Goal: Complete application form

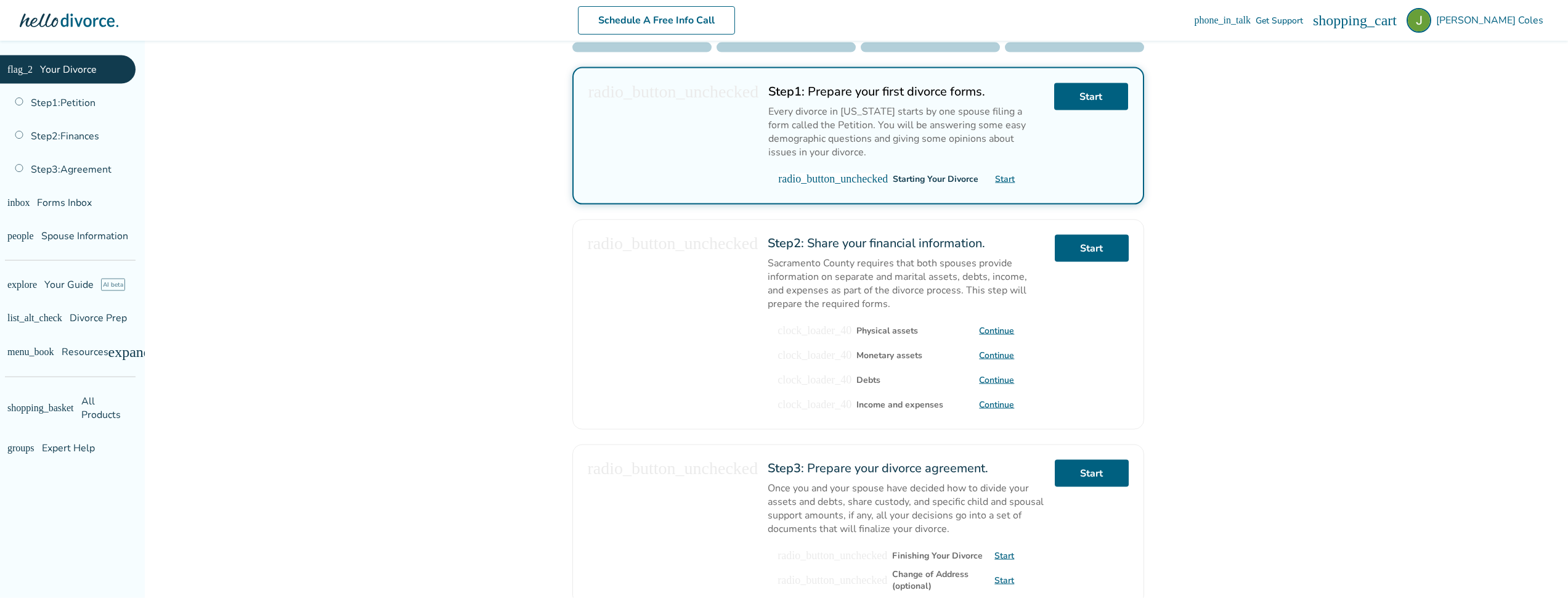
scroll to position [237, 0]
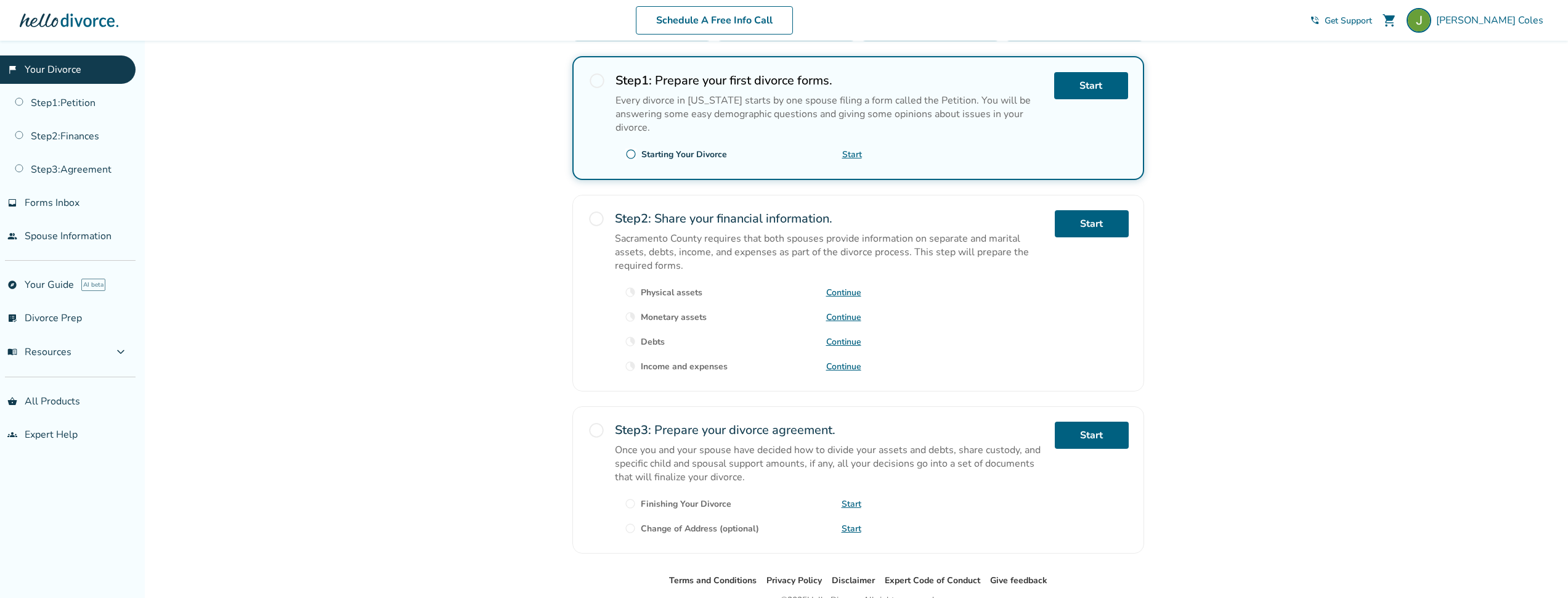
click at [849, 298] on link "Continue" at bounding box center [844, 292] width 35 height 11
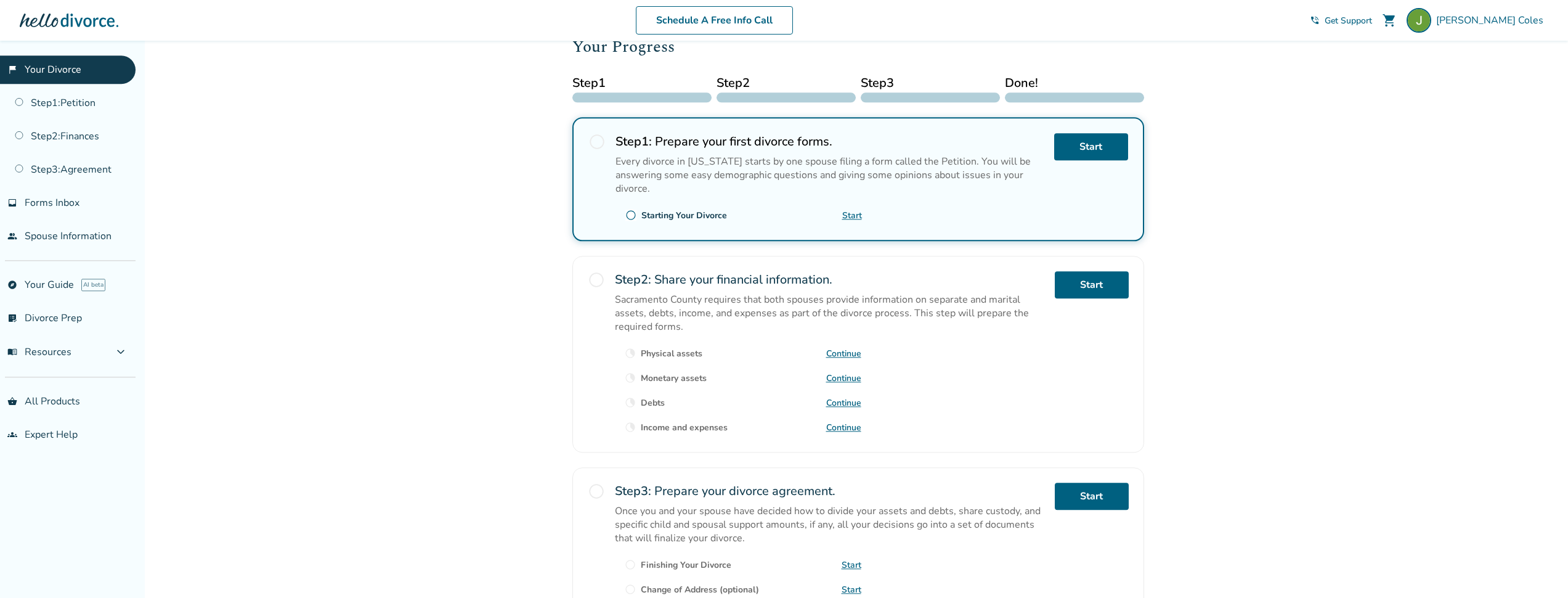
scroll to position [178, 0]
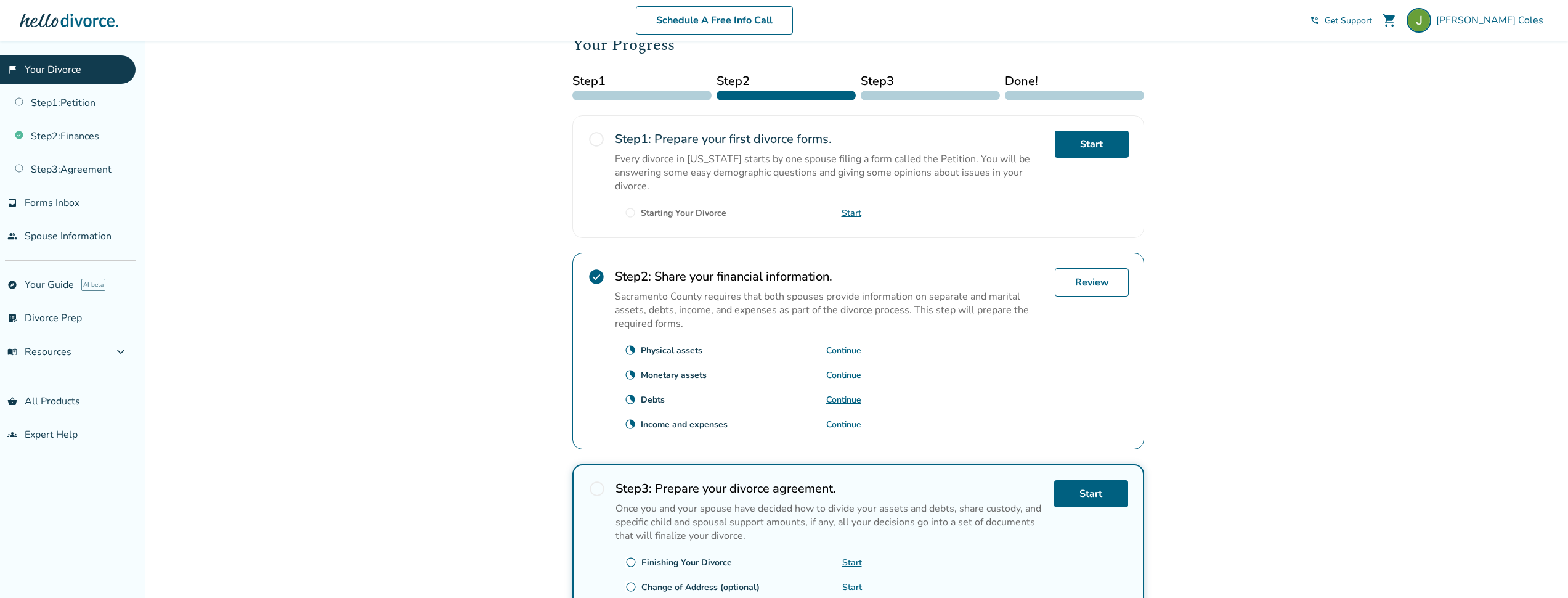
click at [849, 381] on link "Continue" at bounding box center [844, 375] width 35 height 11
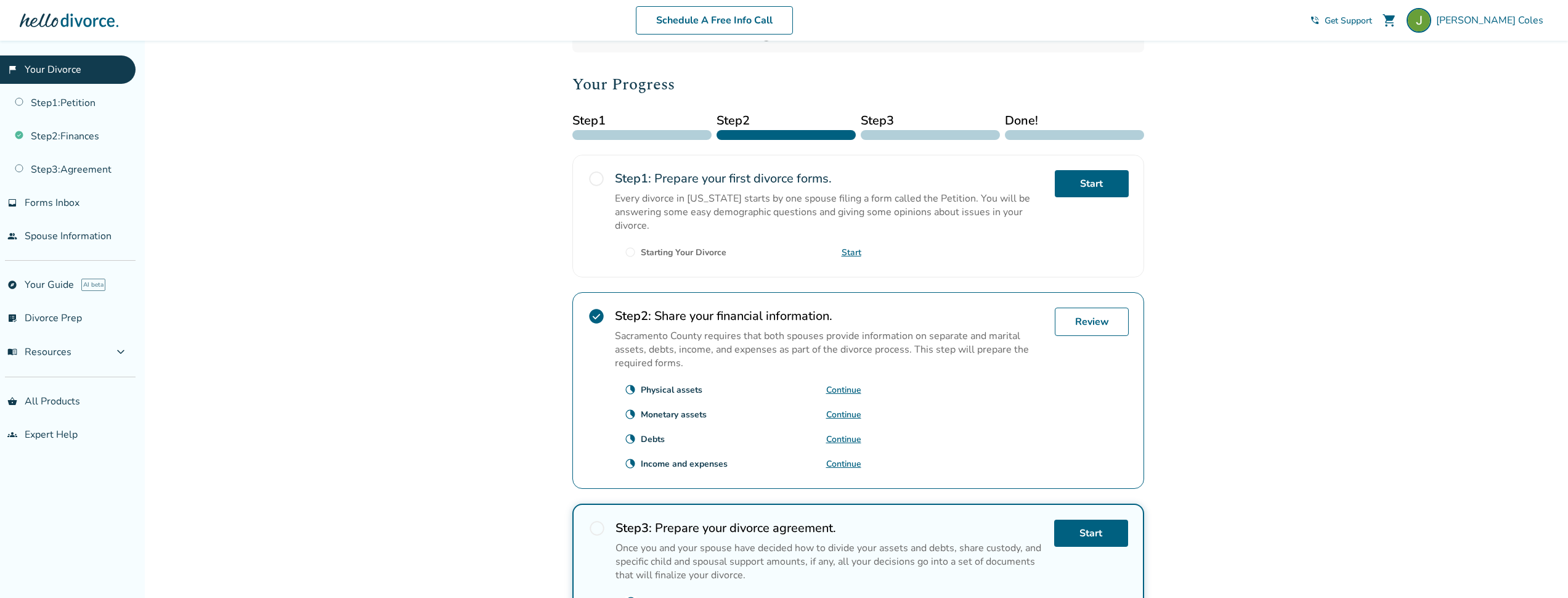
scroll to position [188, 0]
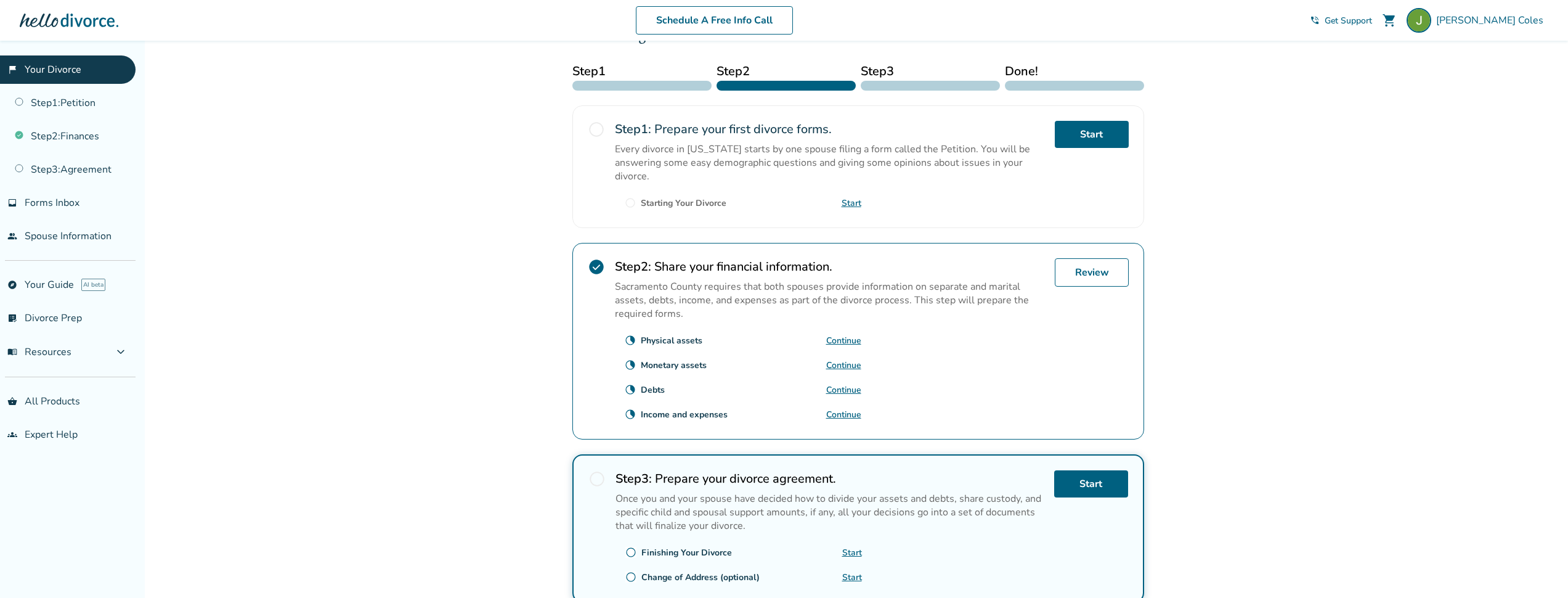
click at [835, 396] on link "Continue" at bounding box center [844, 389] width 35 height 11
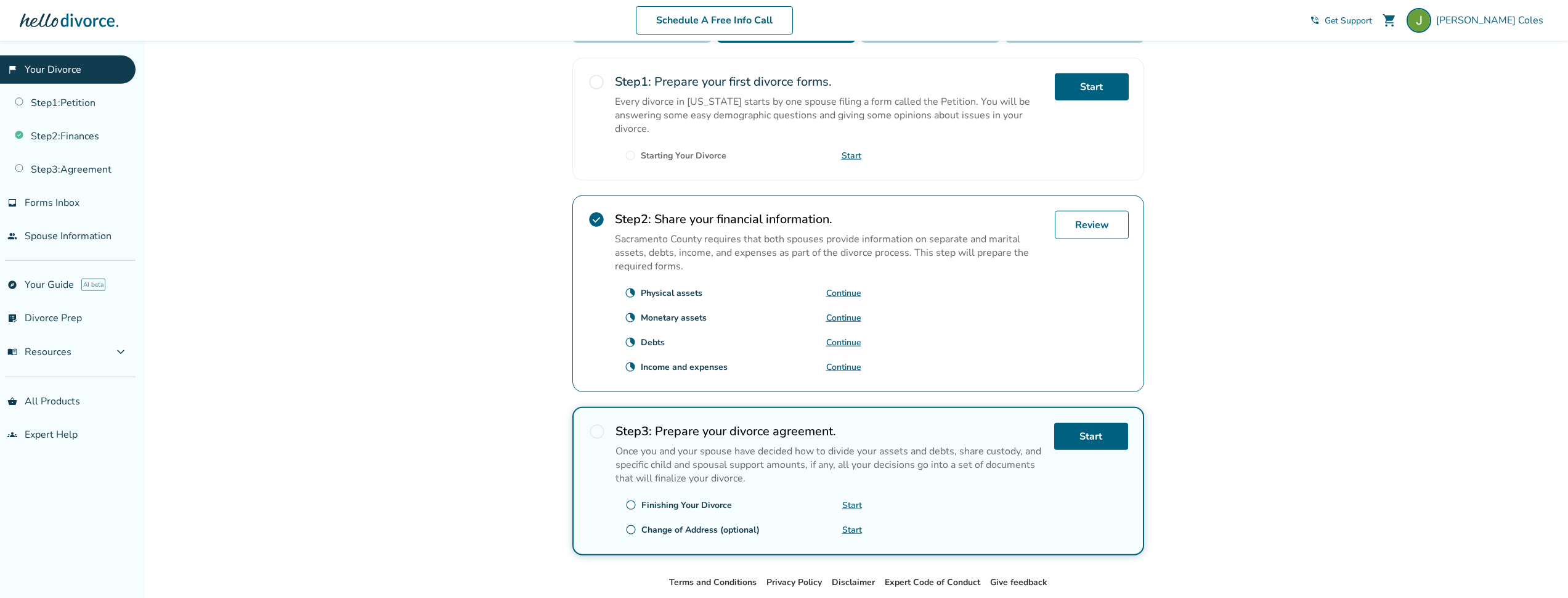
scroll to position [246, 0]
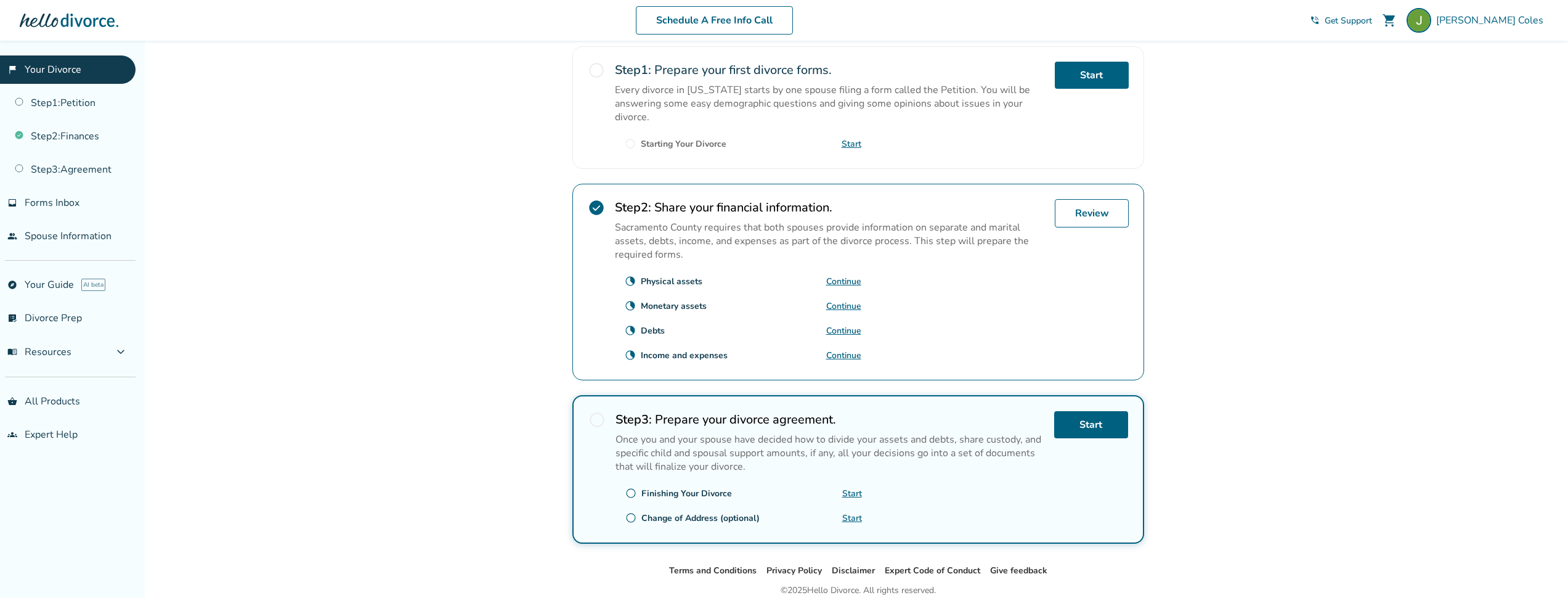
click at [856, 361] on link "Continue" at bounding box center [844, 355] width 35 height 11
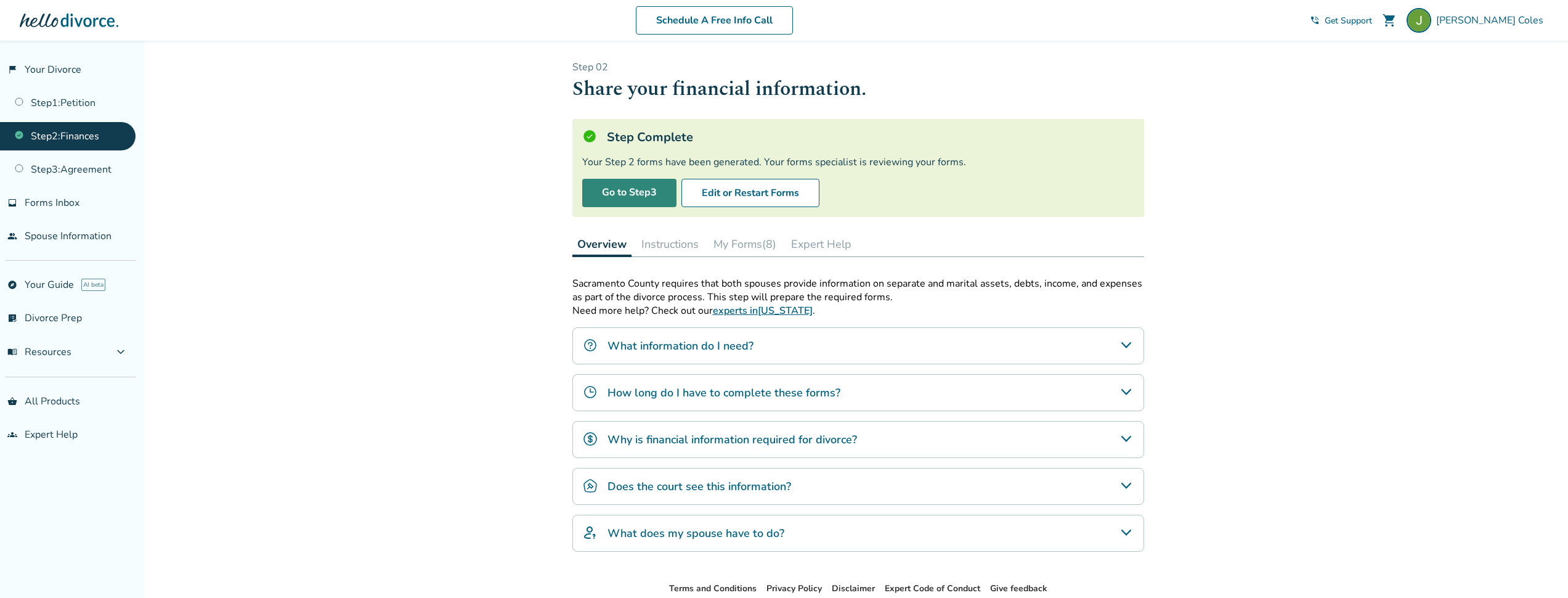
click at [616, 196] on link "Go to Step 3" at bounding box center [629, 193] width 94 height 28
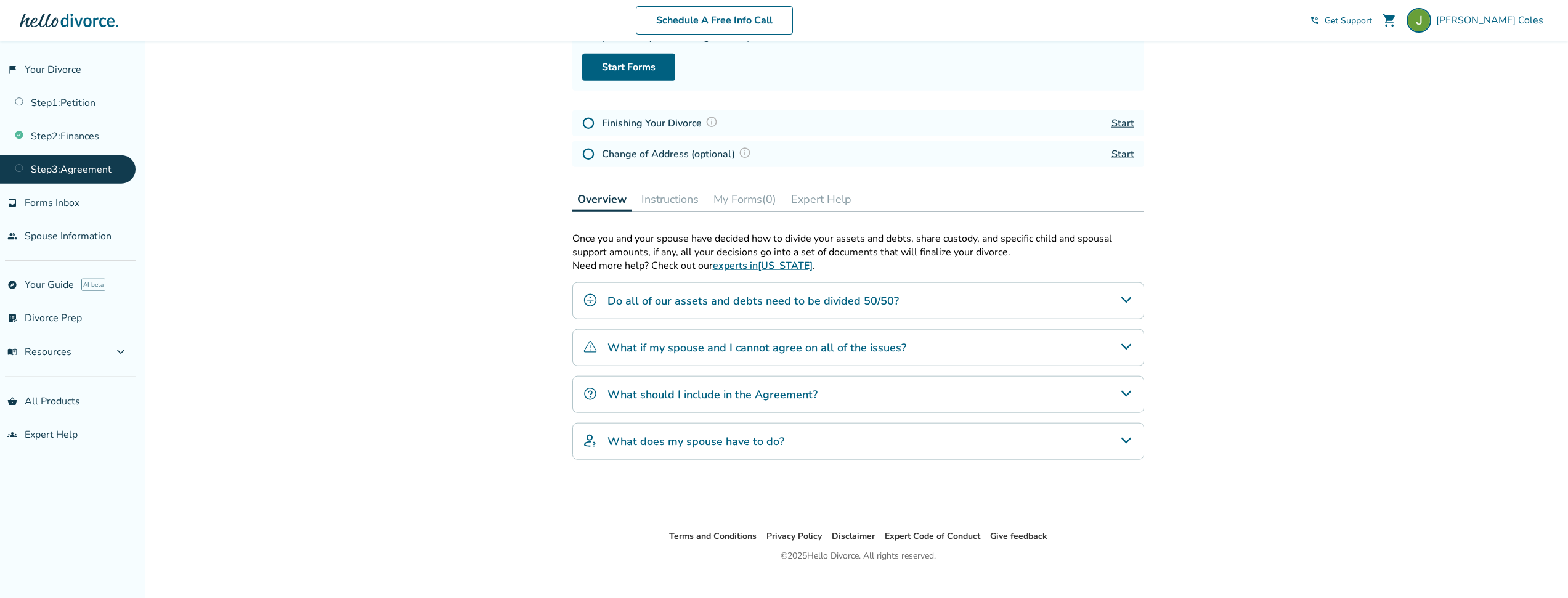
scroll to position [146, 0]
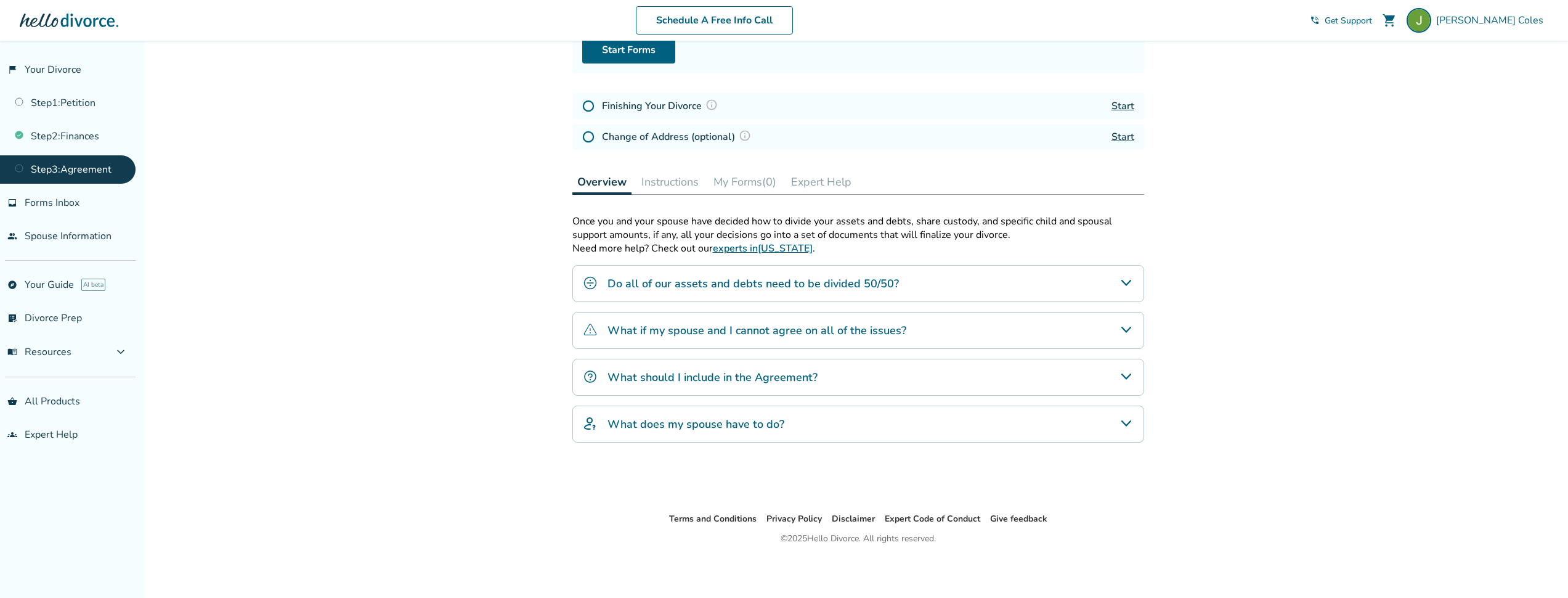
click at [1131, 286] on icon "Do all of our assets and debts need to be divided 50/50?" at bounding box center [1126, 283] width 15 height 15
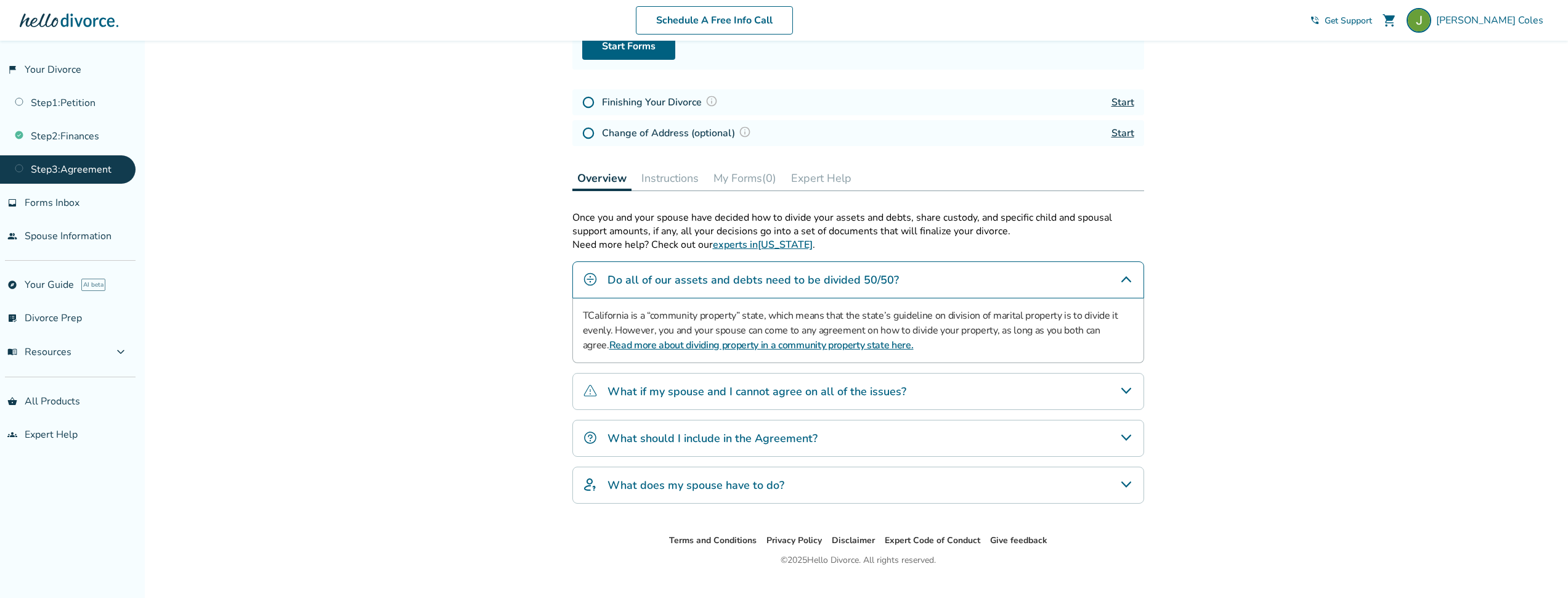
click at [1131, 286] on icon "Do all of our assets and debts need to be divided 50/50?" at bounding box center [1126, 279] width 15 height 15
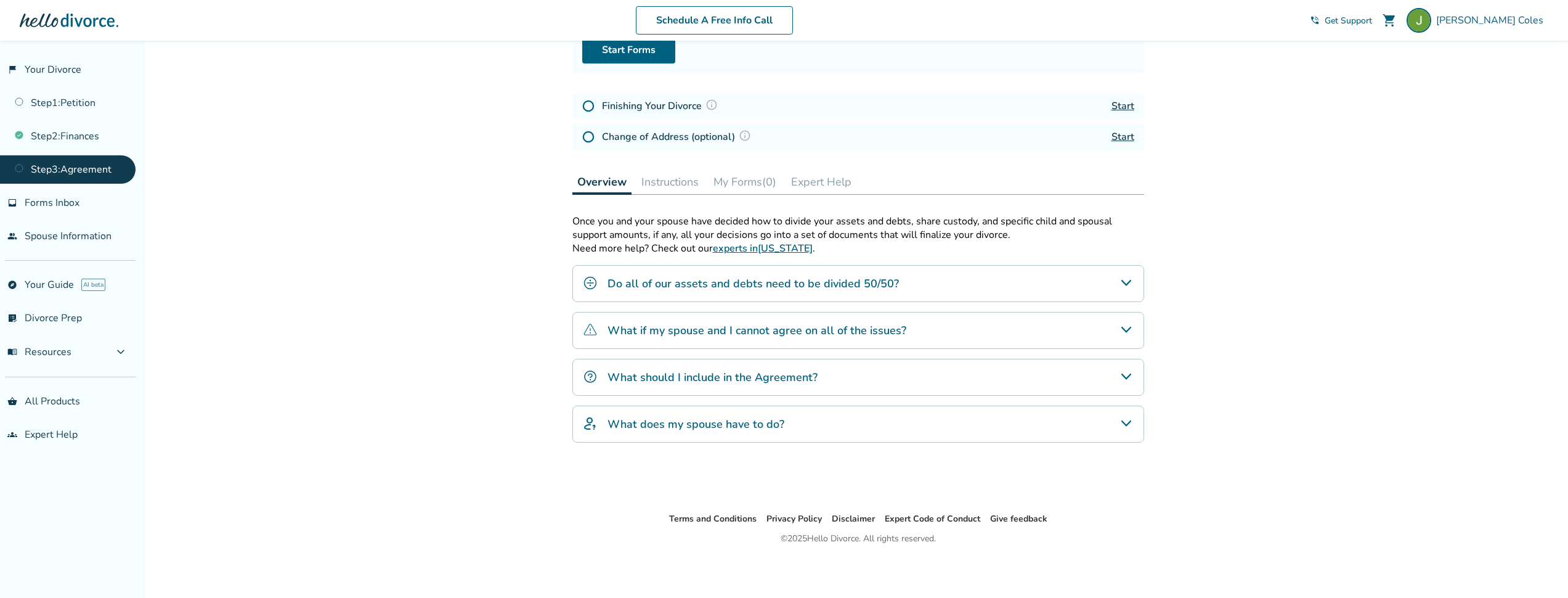
click at [1131, 327] on icon "What if my spouse and I cannot agree on all of the issues?" at bounding box center [1126, 330] width 15 height 15
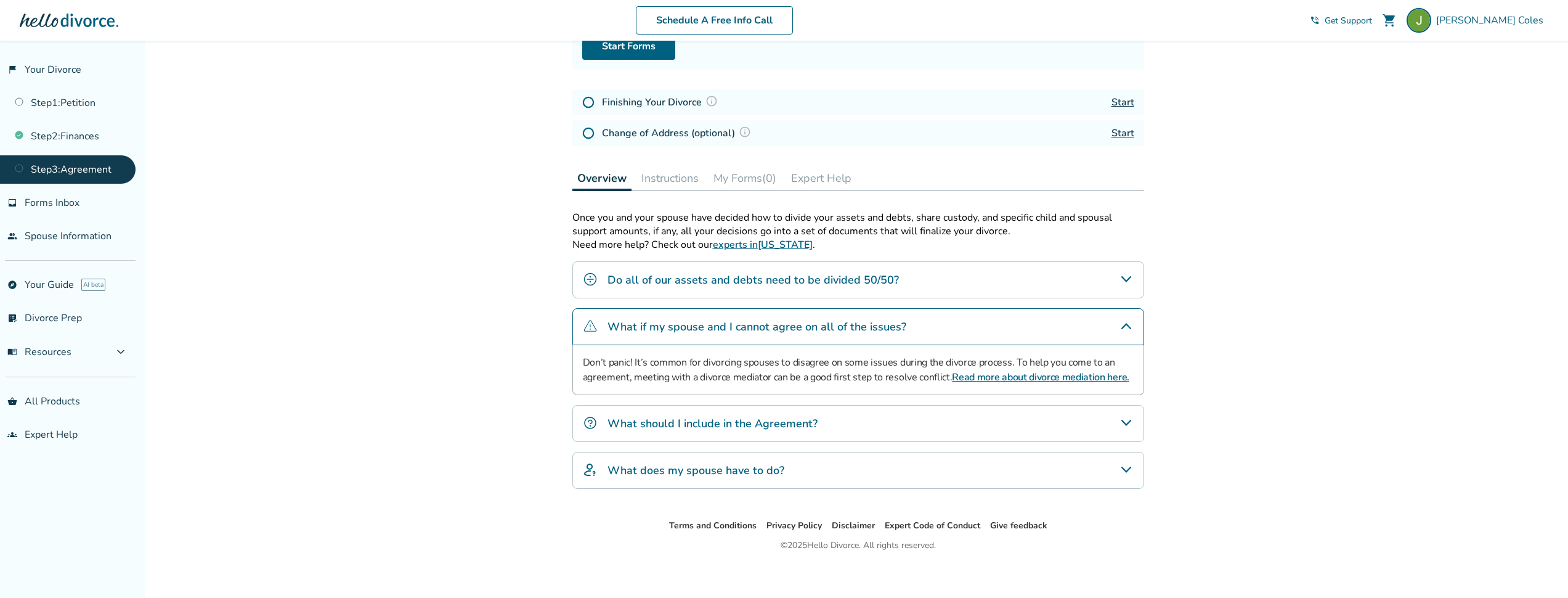
click at [1131, 327] on icon "What if my spouse and I cannot agree on all of the issues?" at bounding box center [1126, 326] width 15 height 15
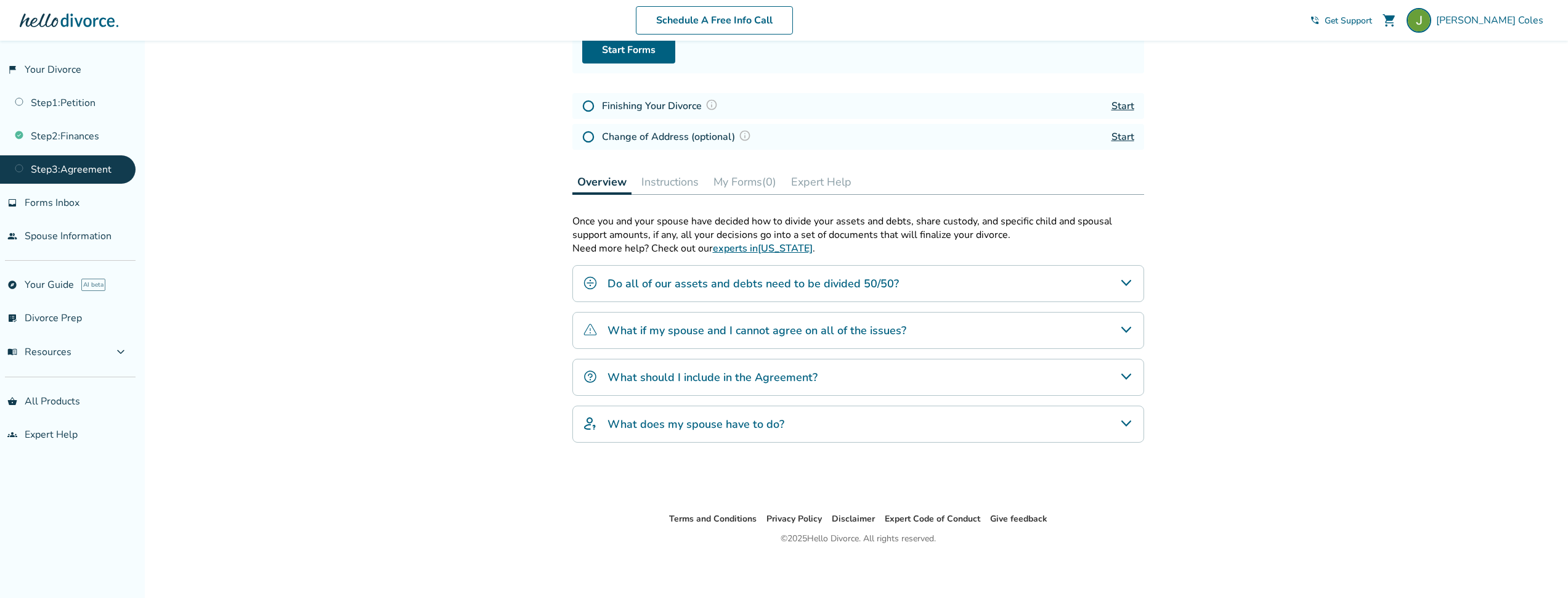
click at [1133, 377] on icon "What should I include in the Agreement?" at bounding box center [1126, 377] width 15 height 15
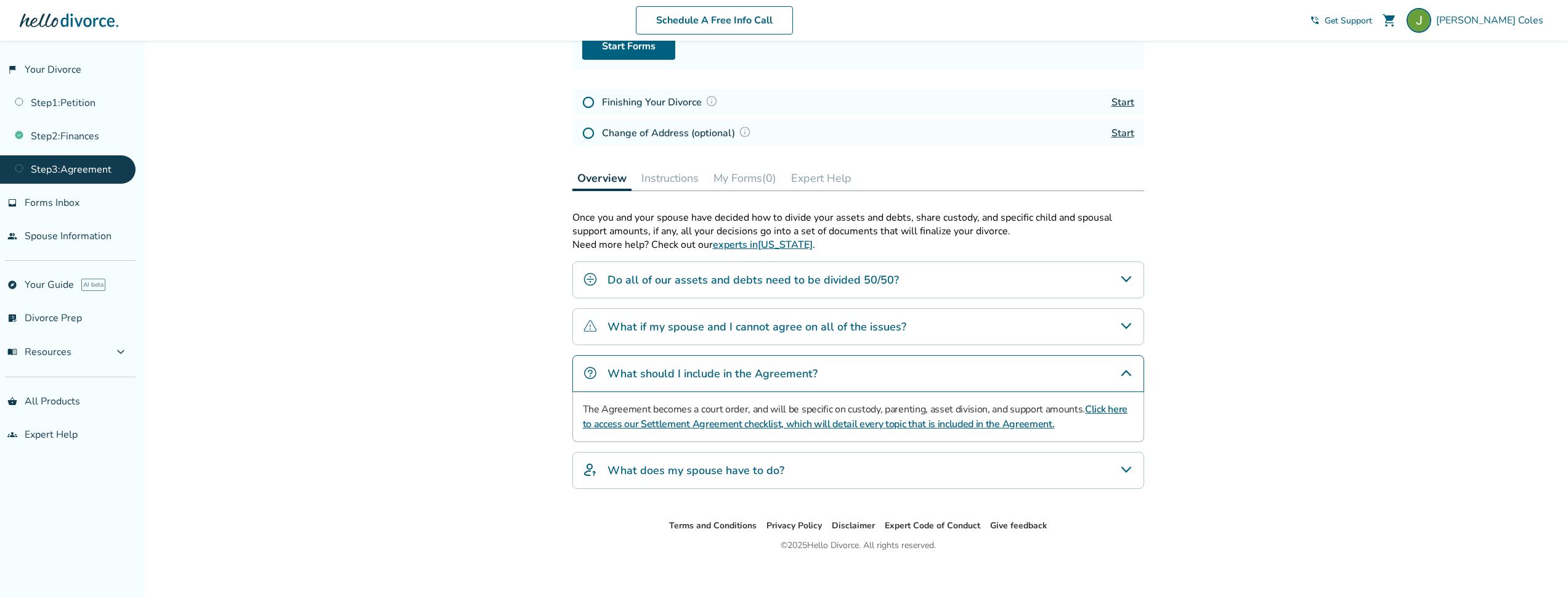
click at [1133, 377] on icon "What should I include in the Agreement?" at bounding box center [1126, 373] width 15 height 15
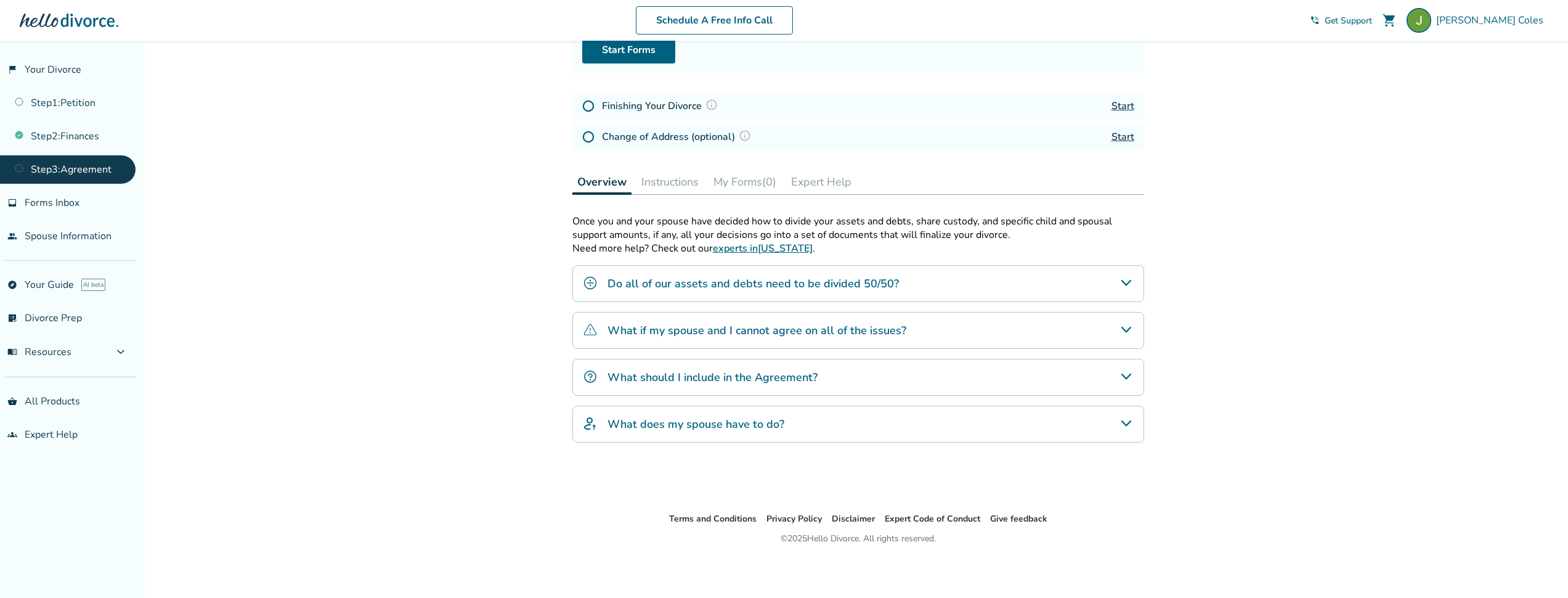
click at [1127, 427] on icon "What does my spouse have to do?" at bounding box center [1125, 423] width 10 height 6
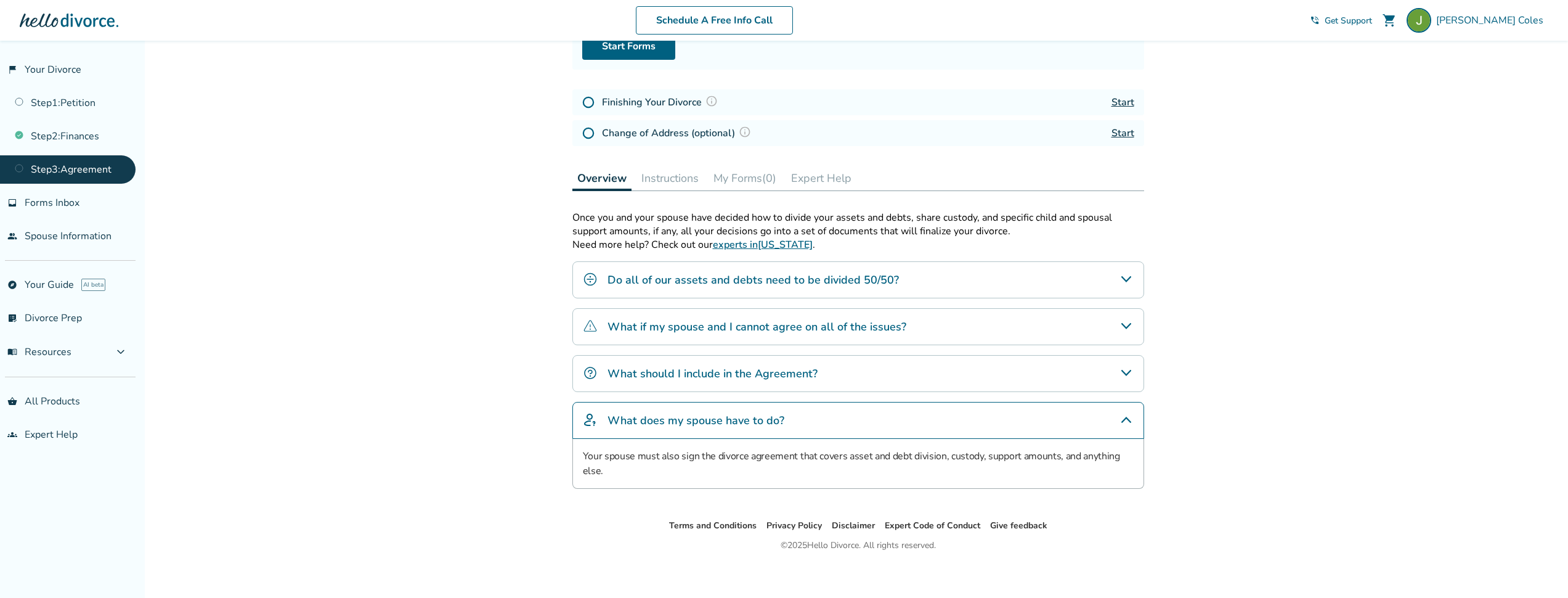
click at [1127, 427] on icon "What does my spouse have to do?" at bounding box center [1126, 420] width 15 height 15
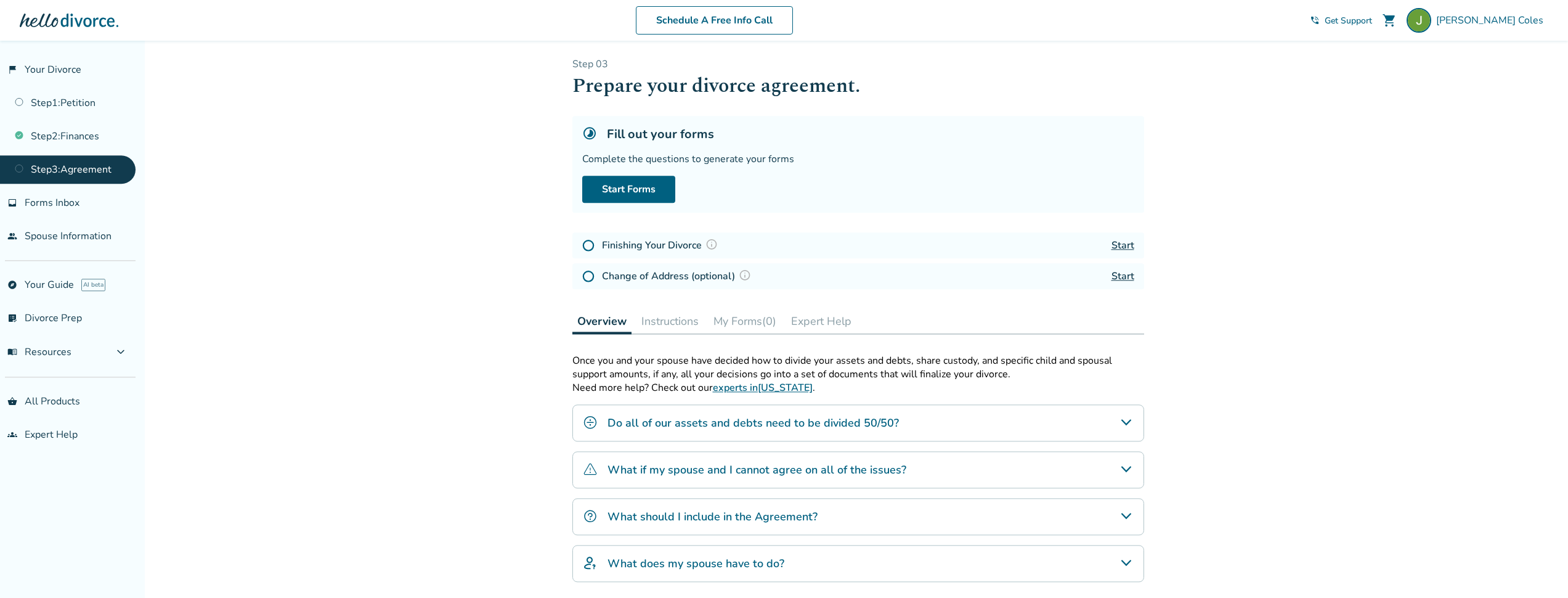
scroll to position [0, 0]
click at [658, 193] on link "Start Forms" at bounding box center [629, 192] width 93 height 27
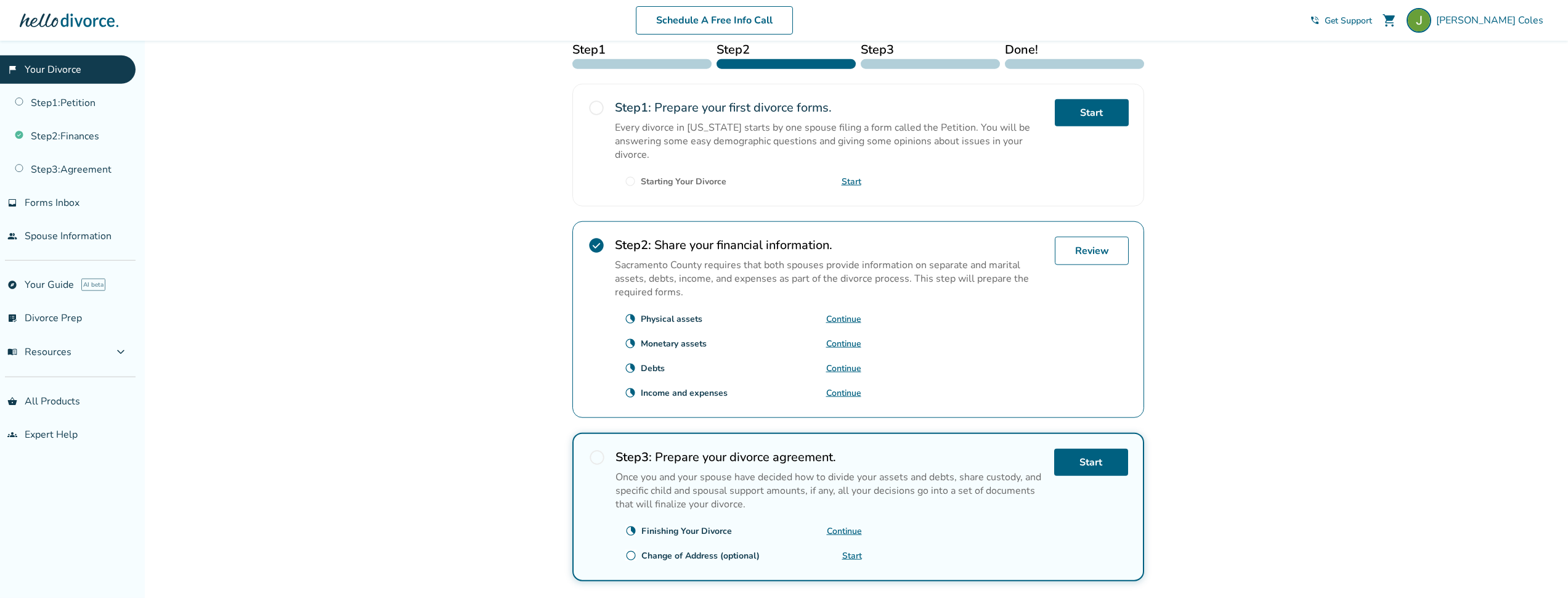
scroll to position [207, 0]
click at [1117, 119] on link "Start" at bounding box center [1092, 115] width 74 height 27
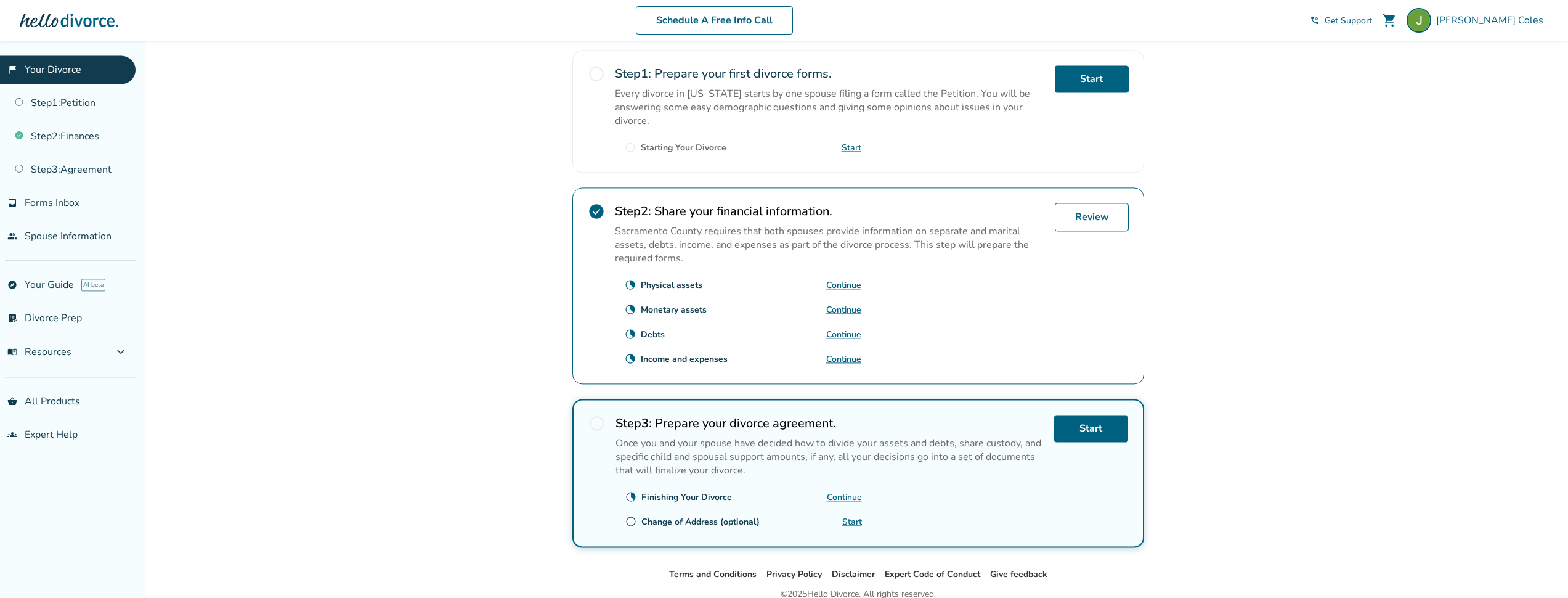
scroll to position [310, 0]
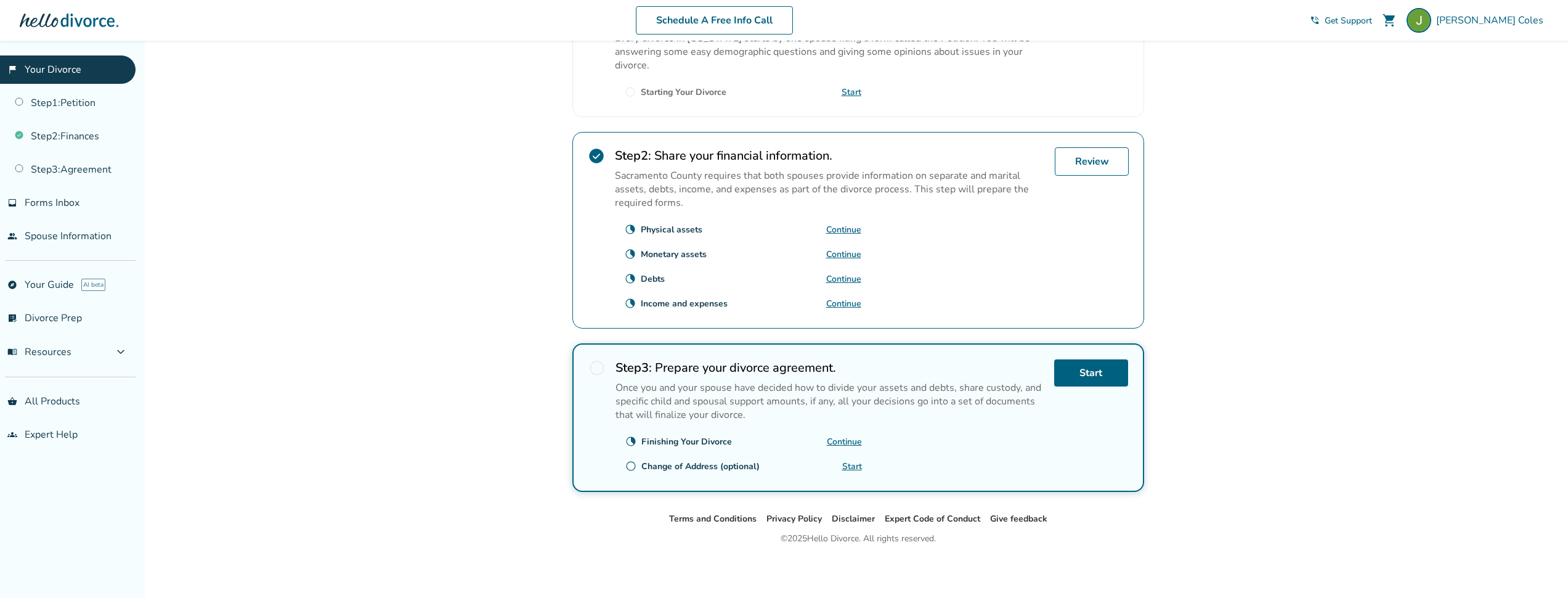
click at [850, 276] on link "Continue" at bounding box center [844, 279] width 35 height 11
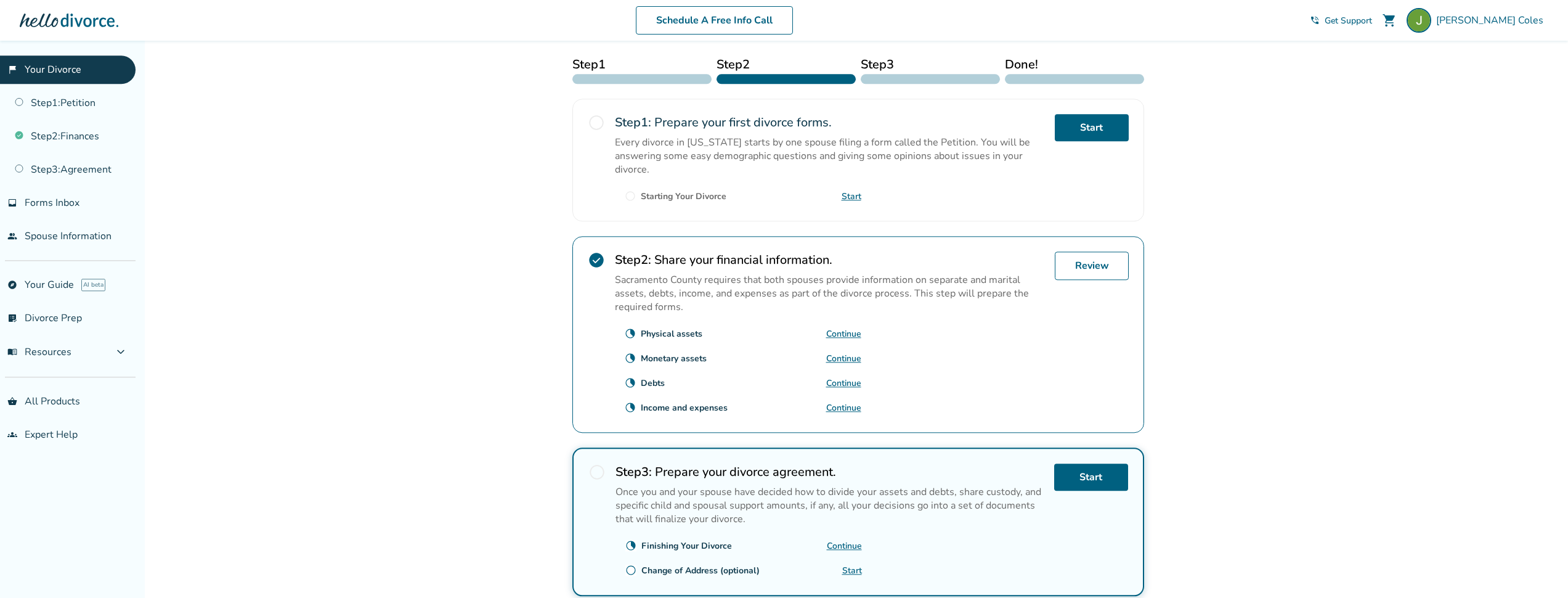
scroll to position [197, 0]
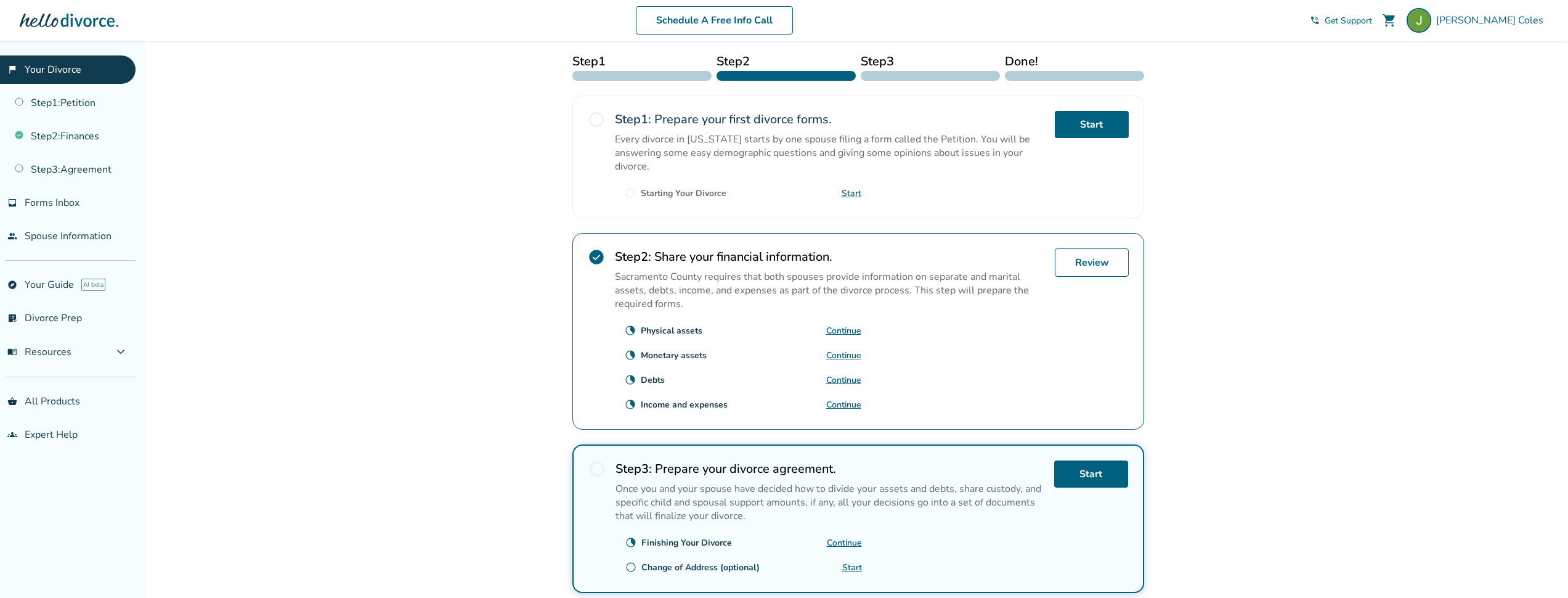
click at [853, 386] on link "Continue" at bounding box center [844, 379] width 35 height 11
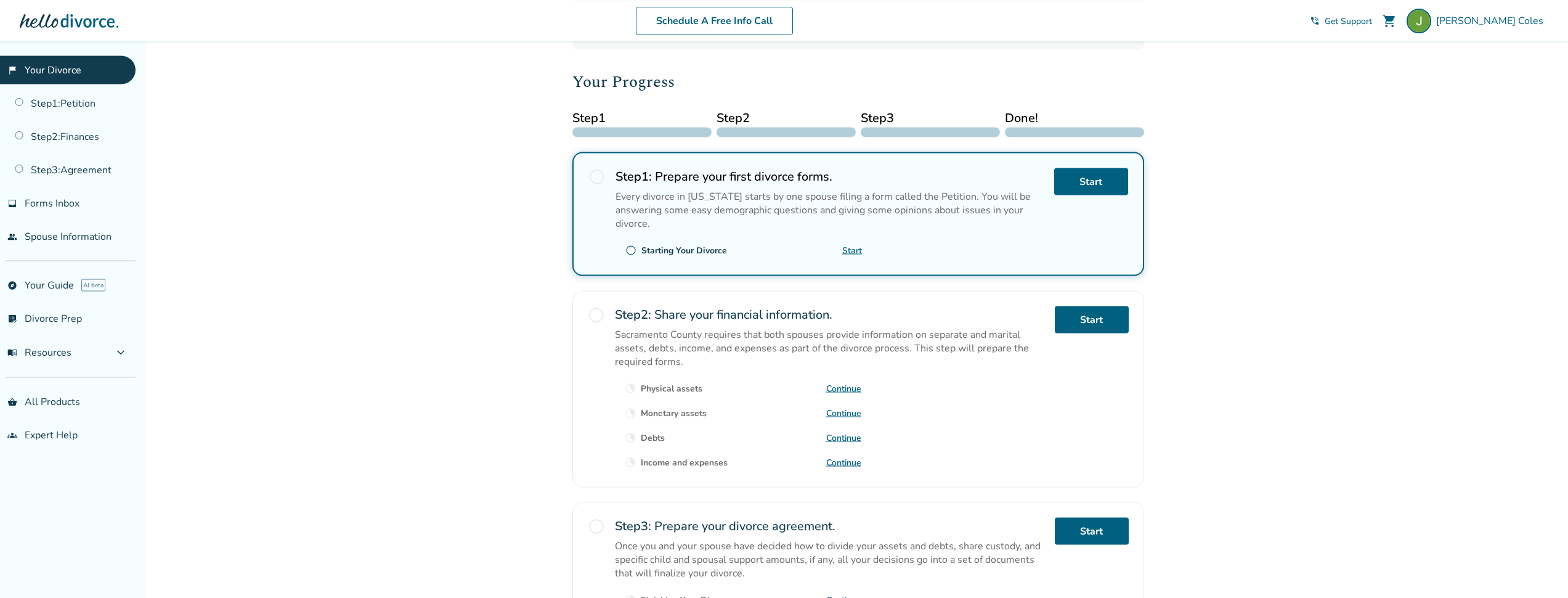
scroll to position [207, 0]
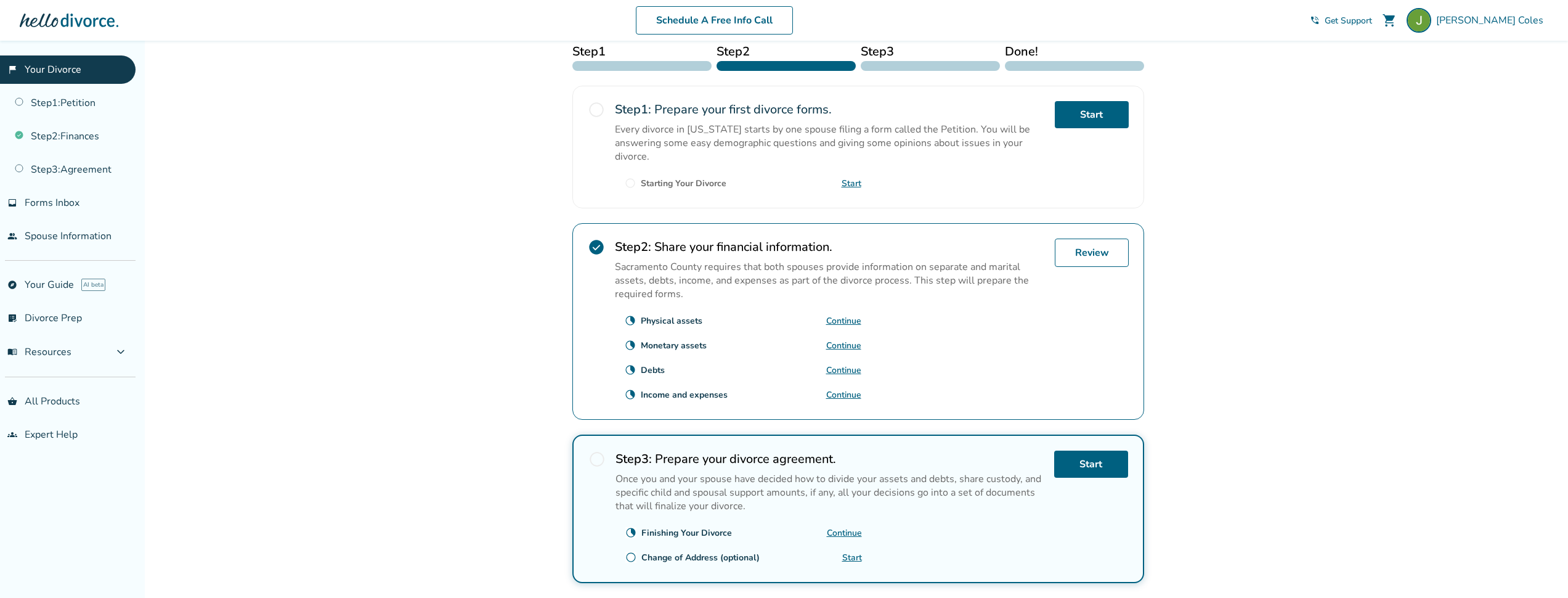
click at [841, 401] on link "Continue" at bounding box center [844, 394] width 35 height 11
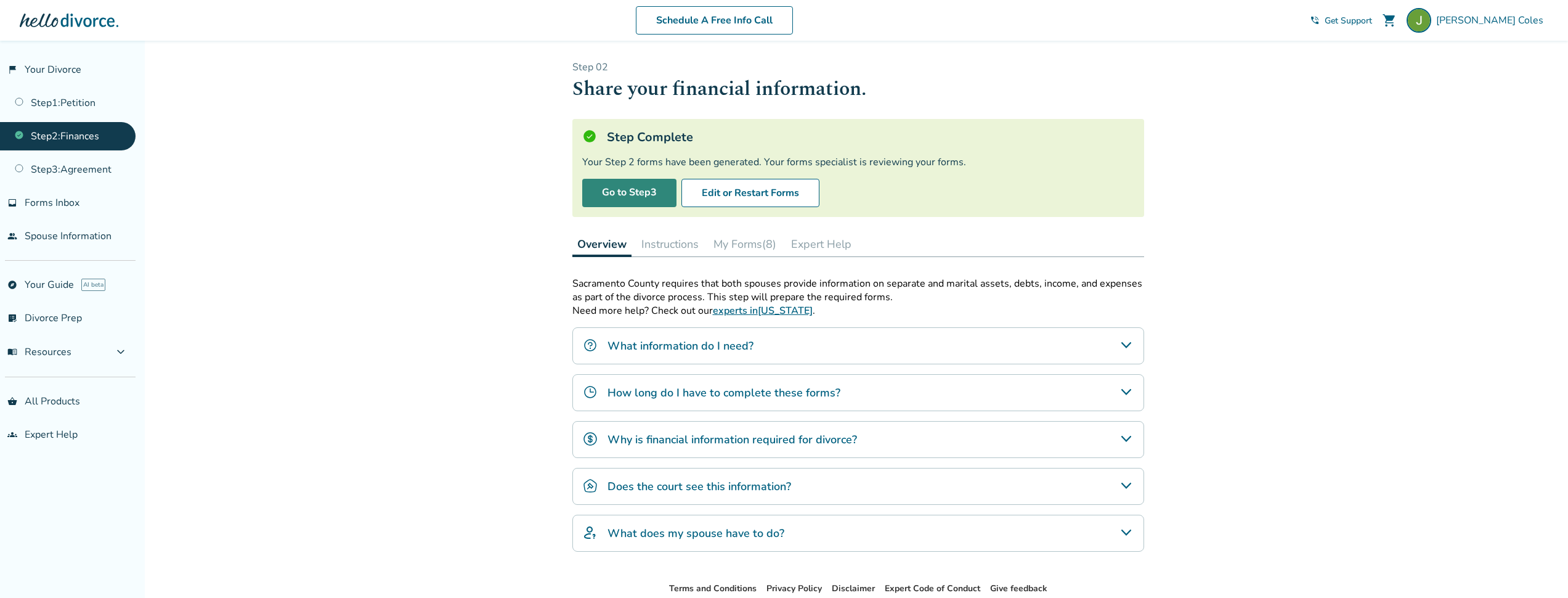
click at [628, 190] on link "Go to Step 3" at bounding box center [629, 193] width 94 height 28
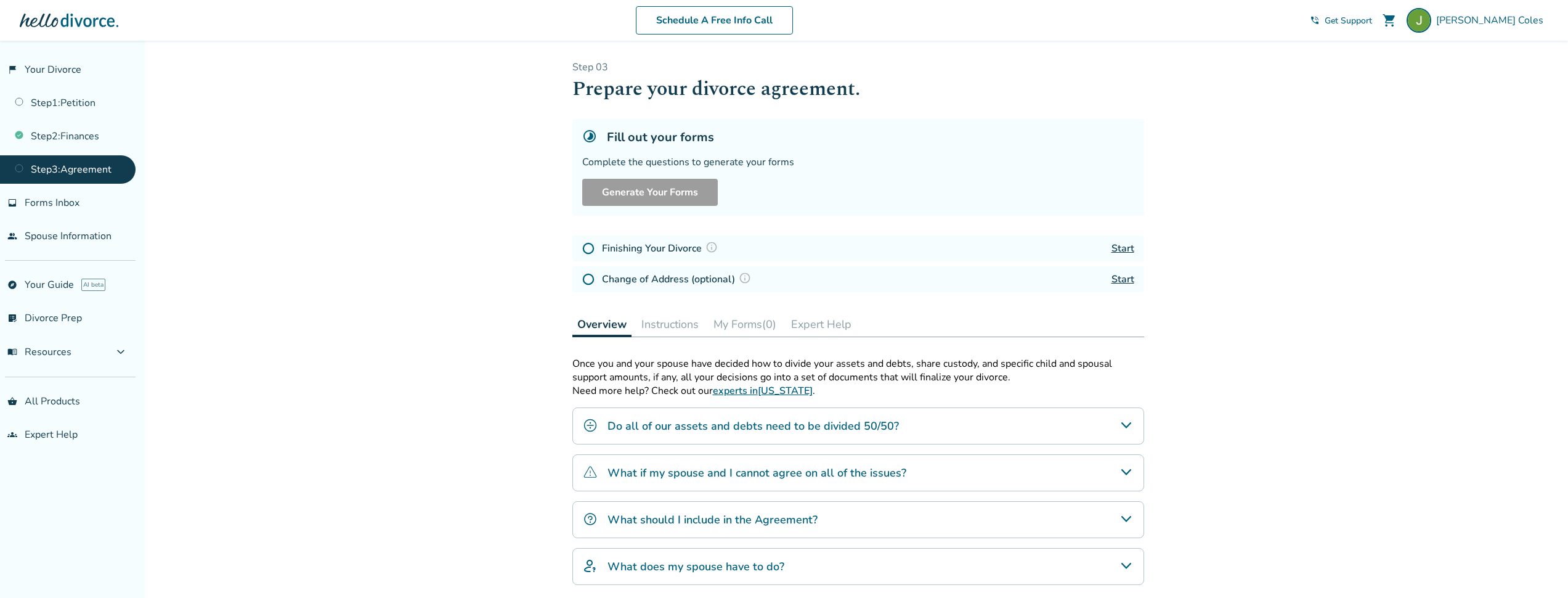
click at [657, 254] on h4 "Finishing Your Divorce" at bounding box center [661, 248] width 119 height 16
click at [1125, 252] on link "Start" at bounding box center [1123, 248] width 23 height 13
